Goal: Transaction & Acquisition: Purchase product/service

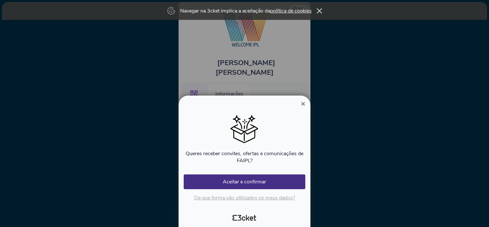
click at [303, 106] on span "×" at bounding box center [303, 103] width 4 height 9
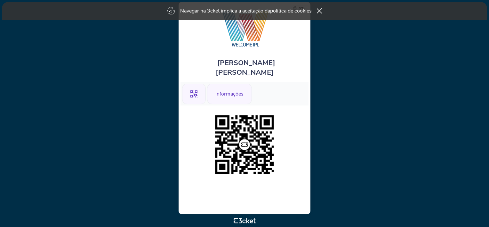
click at [229, 84] on div "Informações" at bounding box center [229, 94] width 45 height 21
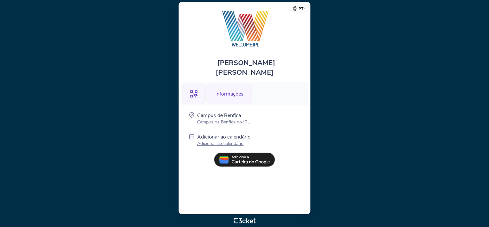
click at [192, 90] on icon at bounding box center [194, 93] width 7 height 7
